Goal: Information Seeking & Learning: Check status

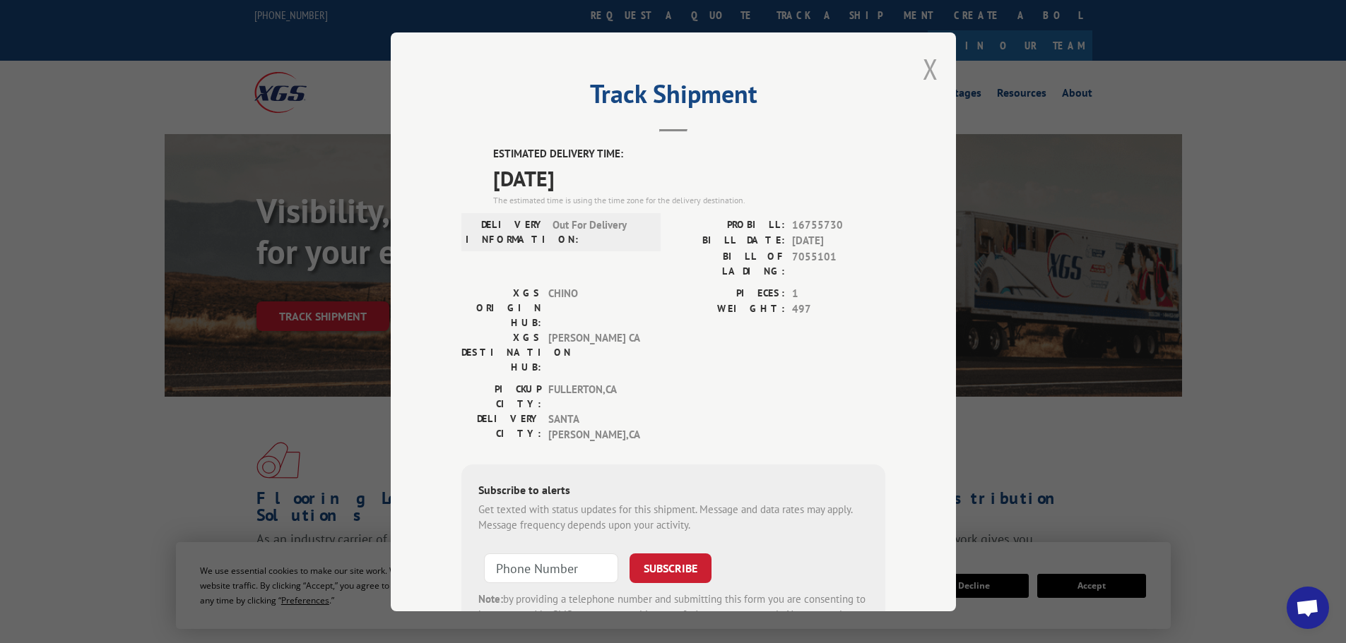
click at [927, 71] on button "Close modal" at bounding box center [930, 68] width 16 height 37
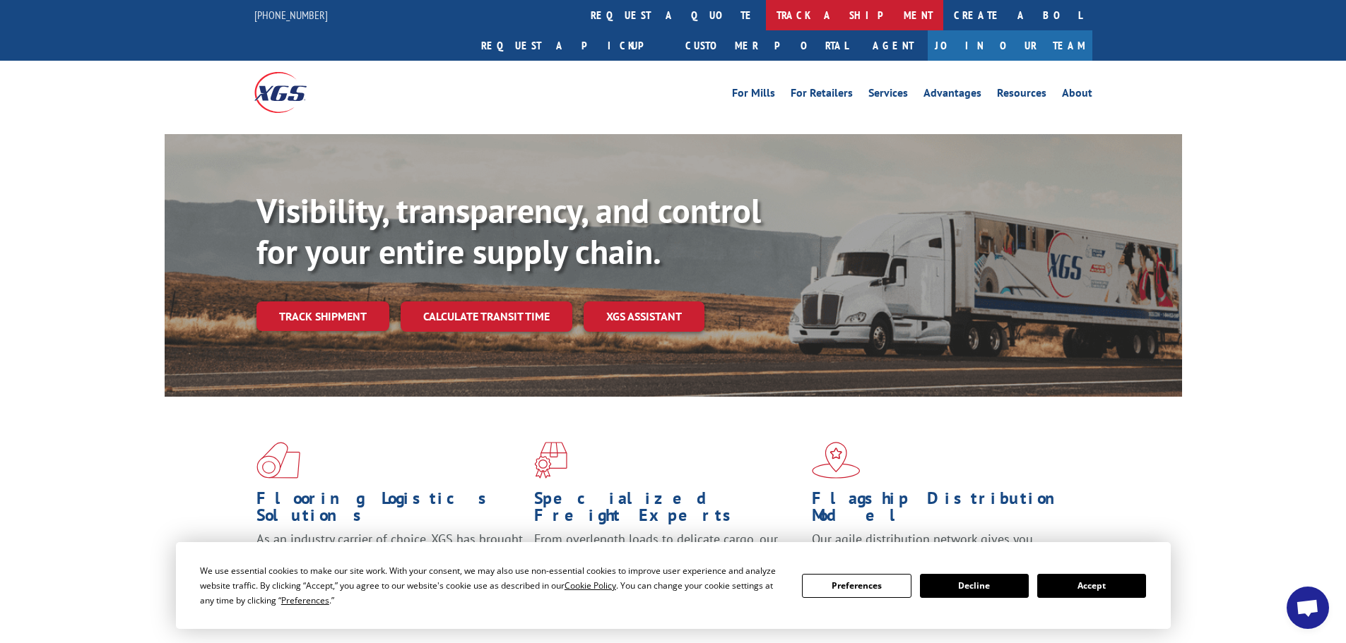
click at [766, 11] on link "track a shipment" at bounding box center [854, 15] width 177 height 30
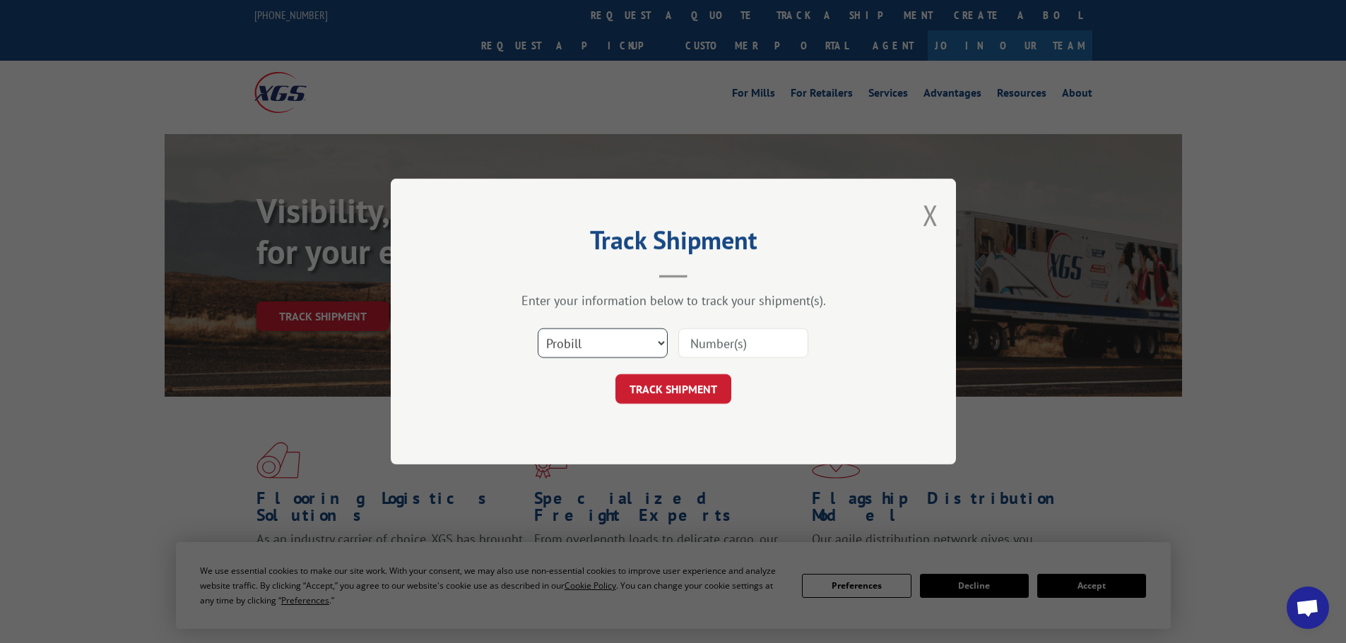
click at [599, 349] on select "Select category... Probill BOL PO" at bounding box center [603, 343] width 130 height 30
select select "bol"
click at [538, 328] on select "Select category... Probill BOL PO" at bounding box center [603, 343] width 130 height 30
click at [735, 338] on input at bounding box center [743, 343] width 130 height 30
paste input "7052039"
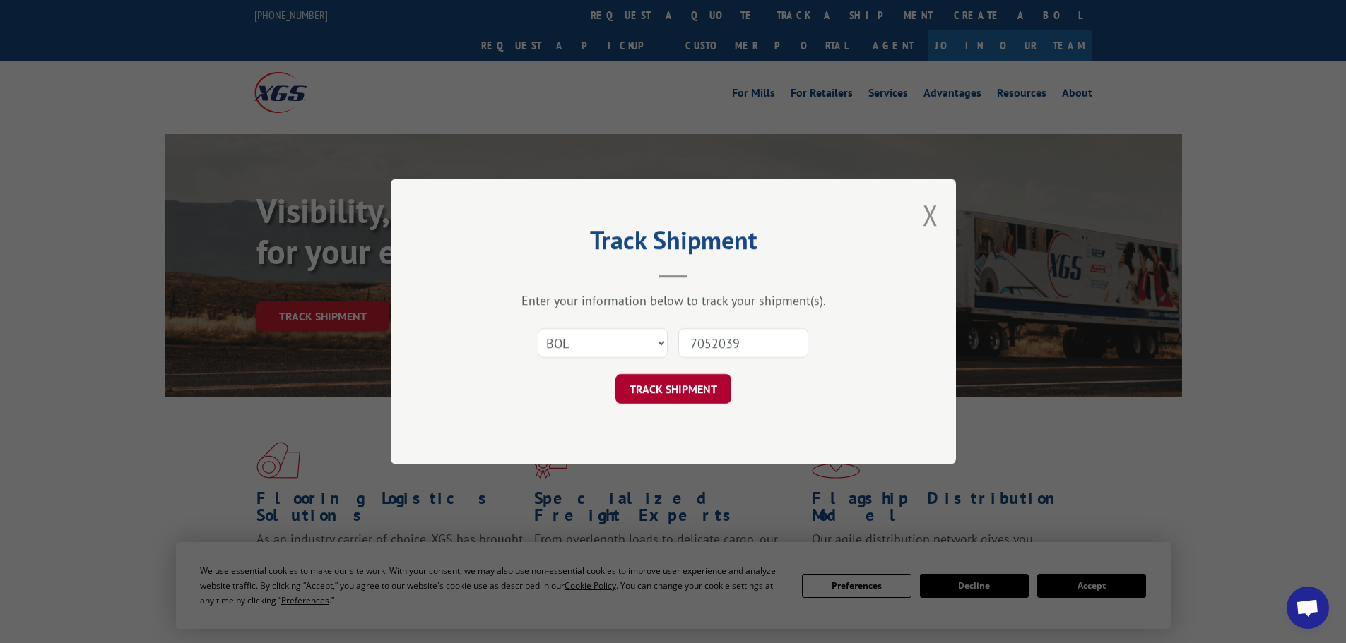
type input "7052039"
click at [639, 384] on button "TRACK SHIPMENT" at bounding box center [673, 389] width 116 height 30
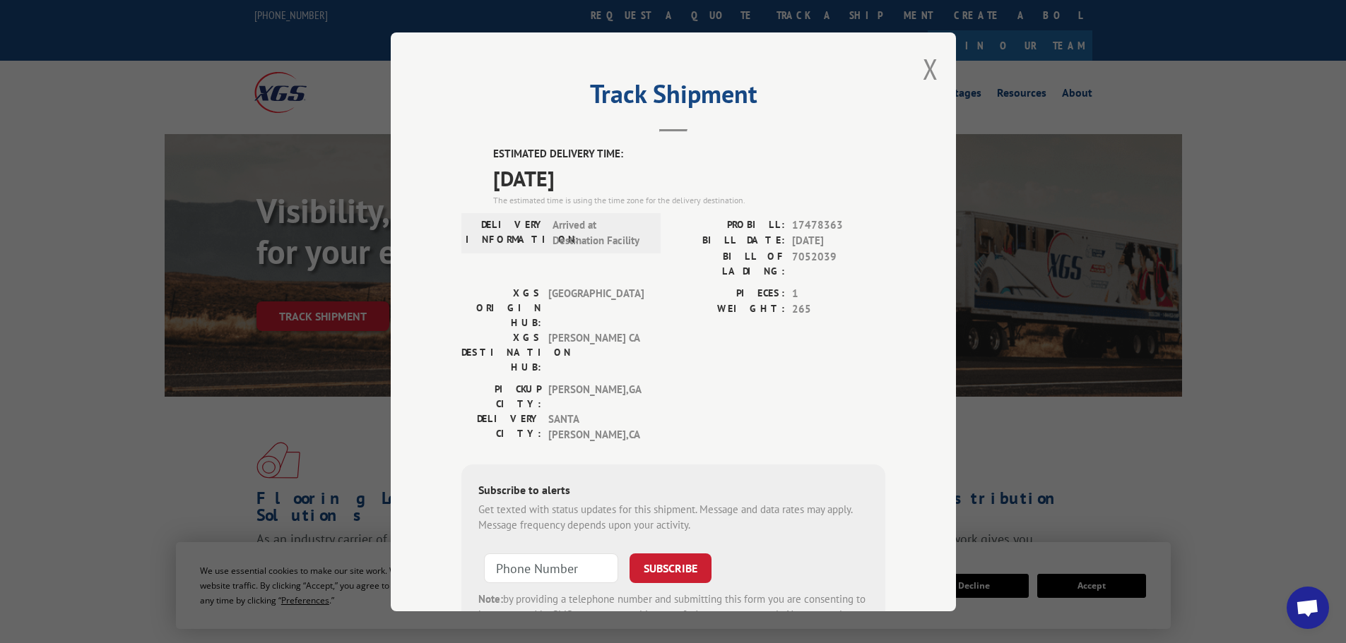
click at [906, 215] on div "Track Shipment ESTIMATED DELIVERY TIME: [DATE] The estimated time is using the …" at bounding box center [673, 321] width 565 height 579
click at [907, 242] on div "Track Shipment ESTIMATED DELIVERY TIME: [DATE] The estimated time is using the …" at bounding box center [673, 321] width 565 height 579
click at [1262, 191] on div "Track Shipment ESTIMATED DELIVERY TIME: [DATE] The estimated time is using the …" at bounding box center [673, 321] width 1346 height 643
click at [899, 172] on div "Track Shipment ESTIMATED DELIVERY TIME: [DATE] The estimated time is using the …" at bounding box center [673, 321] width 565 height 579
click at [1202, 134] on div "Track Shipment ESTIMATED DELIVERY TIME: [DATE] The estimated time is using the …" at bounding box center [673, 321] width 1346 height 643
